Goal: Entertainment & Leisure: Consume media (video, audio)

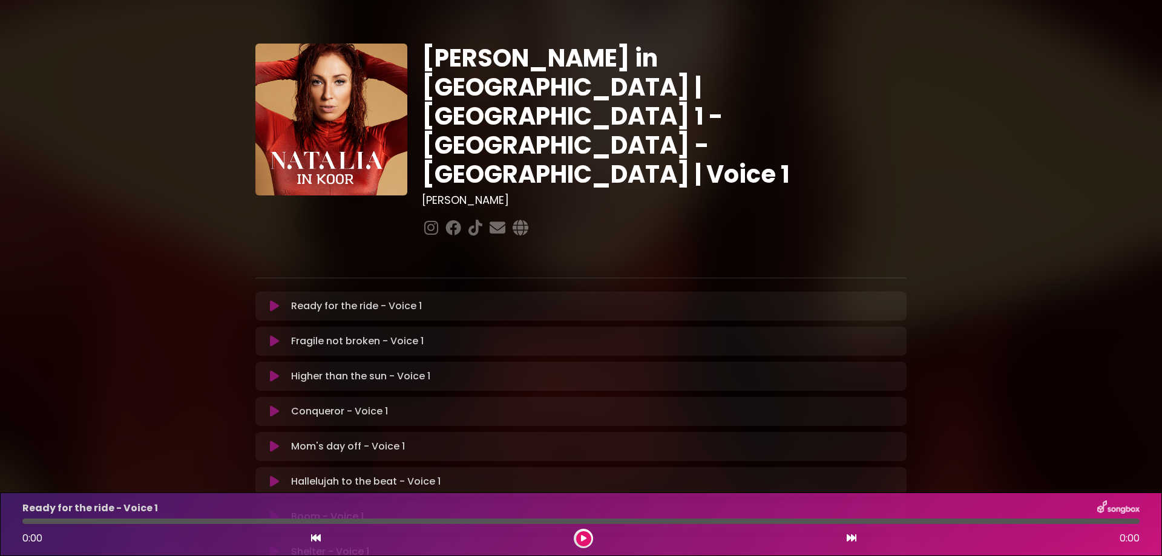
click at [274, 300] on icon at bounding box center [274, 306] width 9 height 12
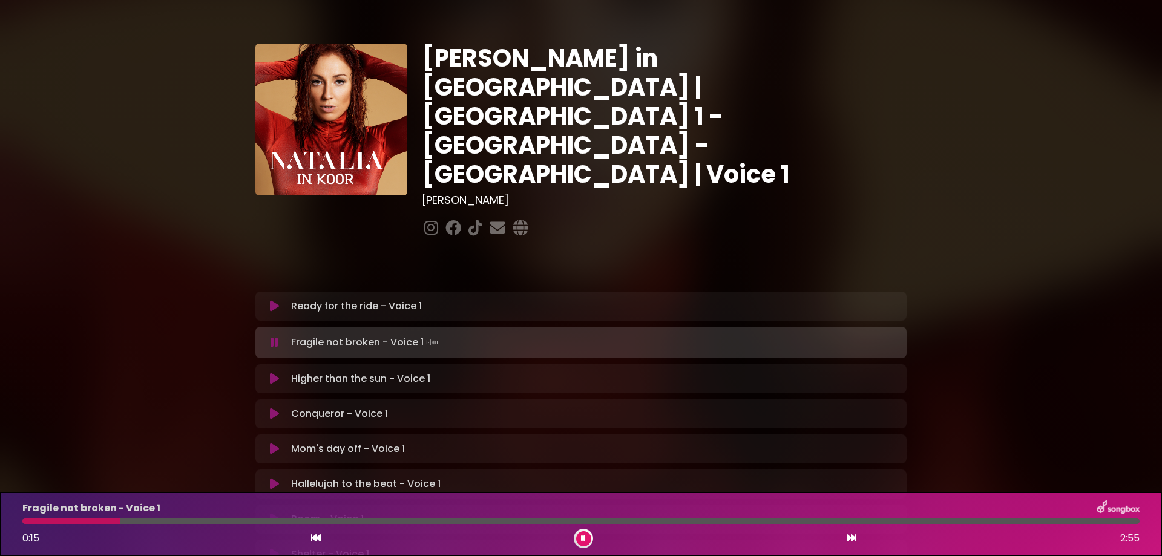
click at [64, 522] on div at bounding box center [71, 521] width 98 height 5
click at [42, 523] on div at bounding box center [47, 521] width 51 height 5
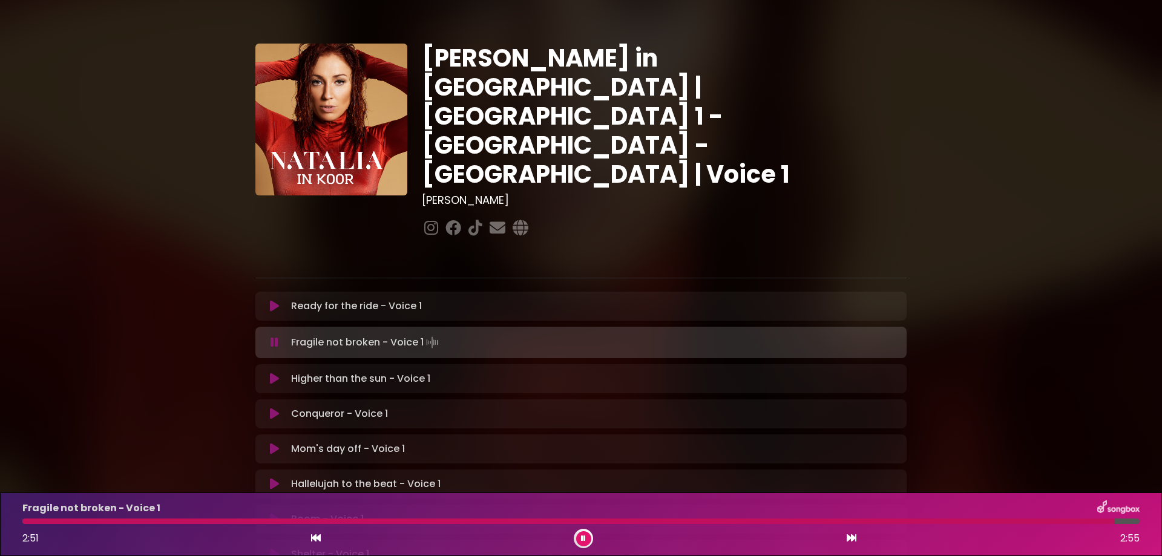
click at [39, 523] on div at bounding box center [568, 521] width 1093 height 5
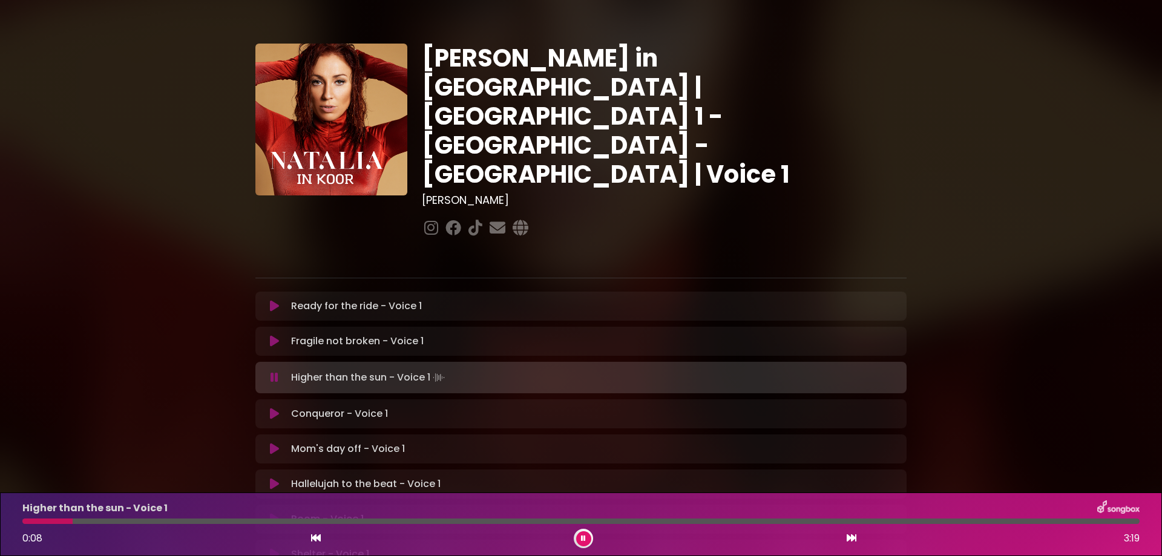
click at [87, 521] on div at bounding box center [581, 521] width 1118 height 5
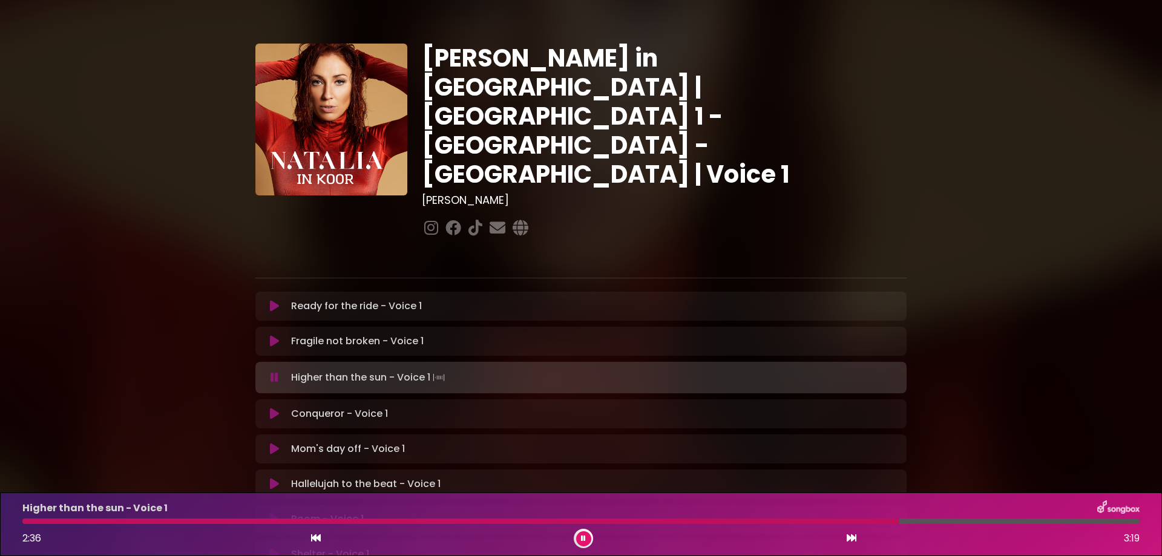
click at [816, 524] on div at bounding box center [460, 521] width 877 height 5
click at [709, 522] on div at bounding box center [444, 521] width 844 height 5
click at [775, 523] on div at bounding box center [548, 521] width 1053 height 5
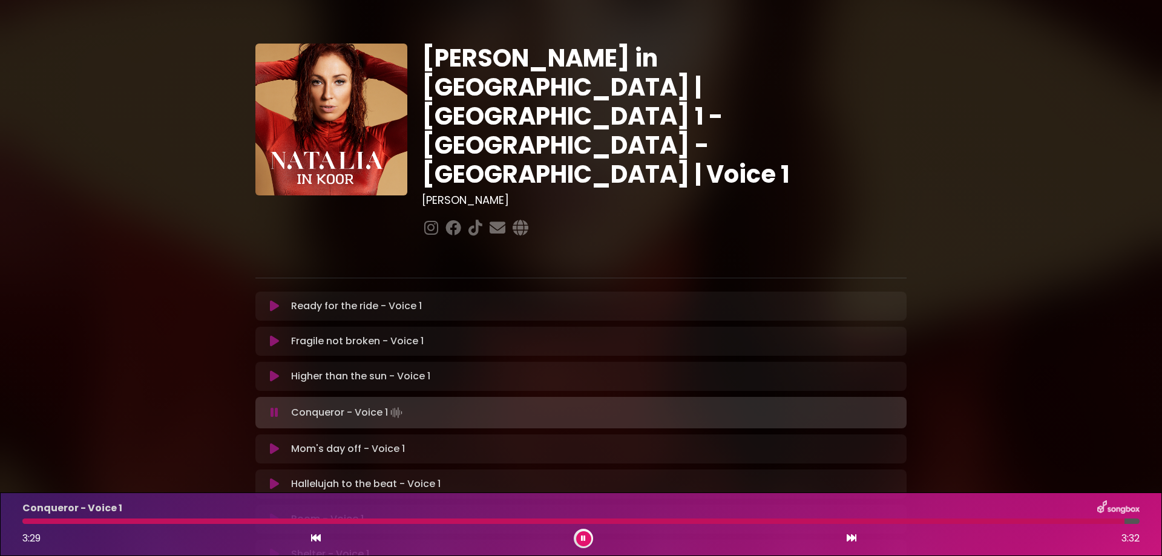
click at [289, 404] on div "Conqueror - Voice 1 Loading Track..." at bounding box center [592, 412] width 613 height 17
click at [29, 523] on div at bounding box center [578, 521] width 1113 height 5
click at [587, 541] on button at bounding box center [583, 539] width 15 height 15
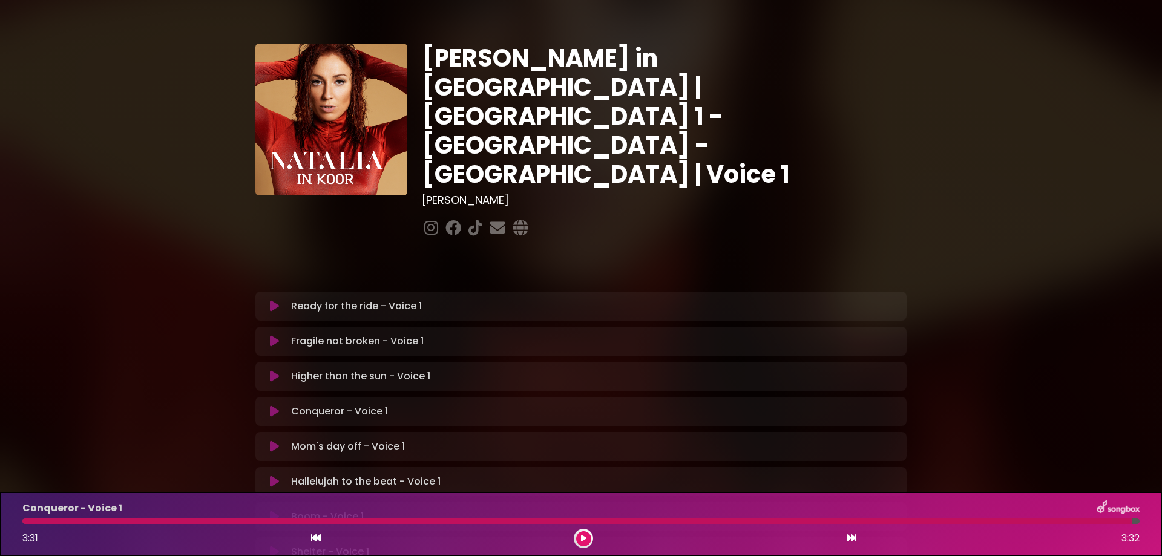
click at [278, 406] on icon at bounding box center [274, 412] width 9 height 12
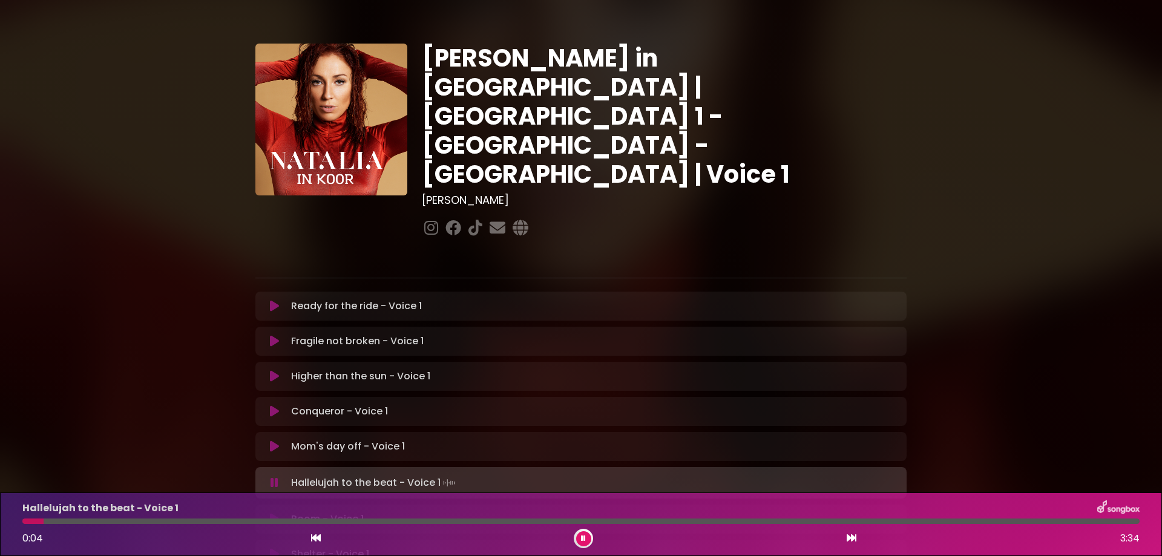
click at [272, 477] on icon at bounding box center [275, 483] width 8 height 12
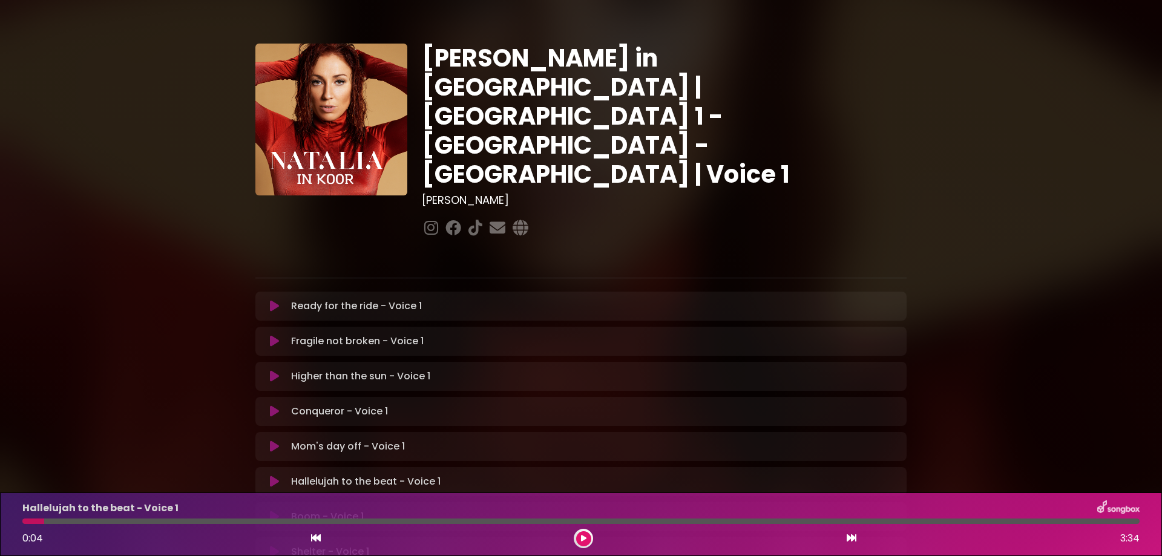
click at [273, 476] on icon at bounding box center [274, 482] width 9 height 12
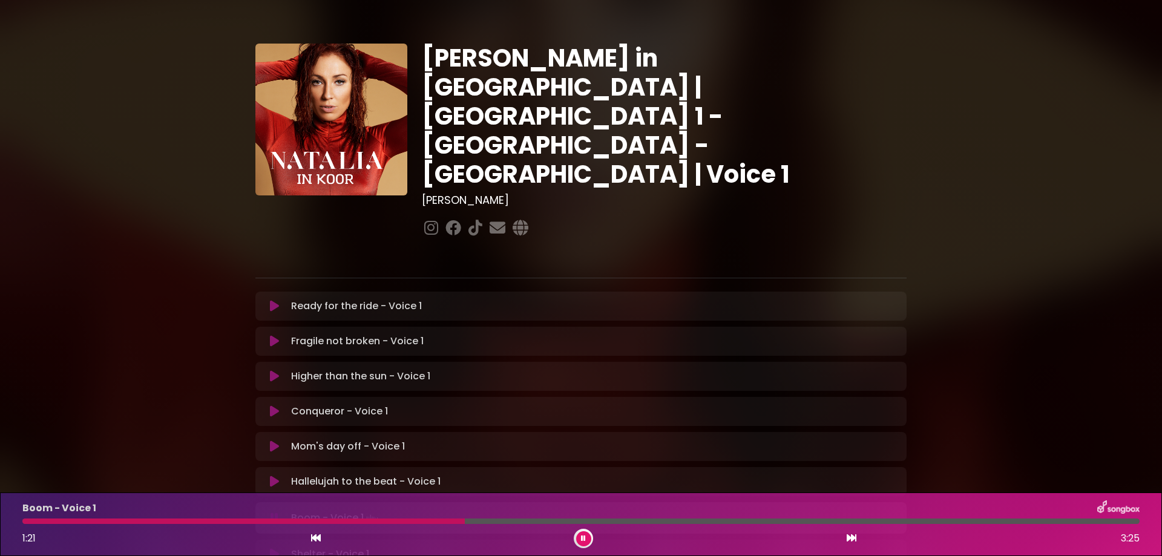
click at [465, 521] on div at bounding box center [243, 521] width 443 height 5
click at [418, 519] on div at bounding box center [250, 521] width 457 height 5
click at [418, 519] on div at bounding box center [280, 521] width 516 height 5
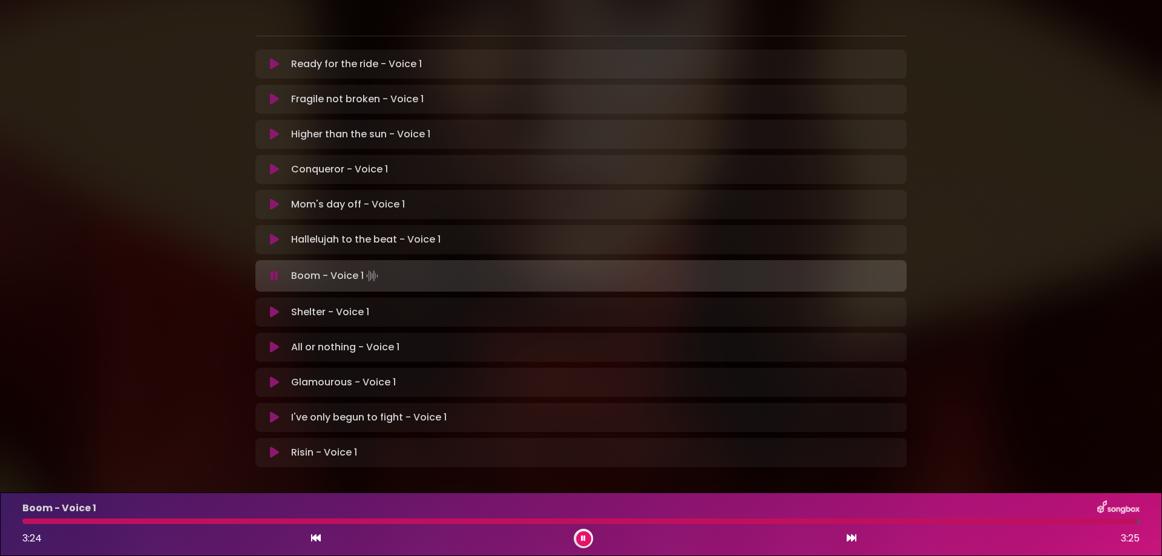
scroll to position [182, 0]
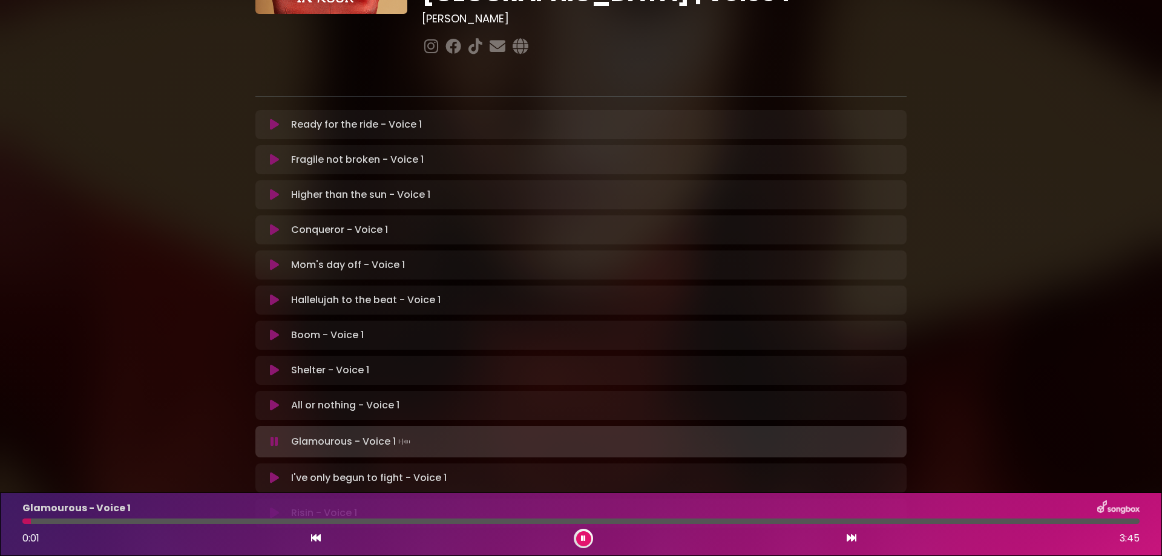
click at [274, 436] on icon at bounding box center [275, 442] width 8 height 12
